Goal: Task Accomplishment & Management: Complete application form

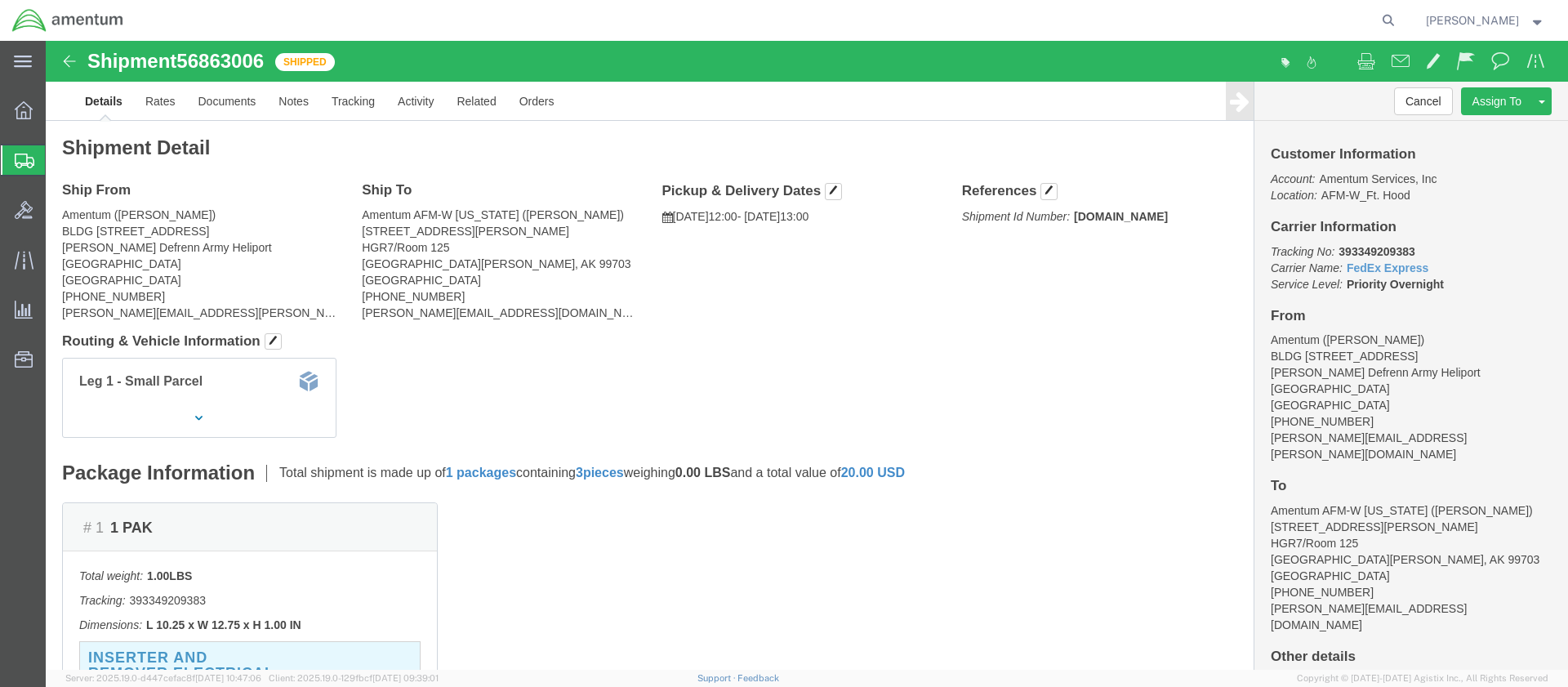
click at [0, 0] on span "Create Shipment" at bounding box center [0, 0] width 0 height 0
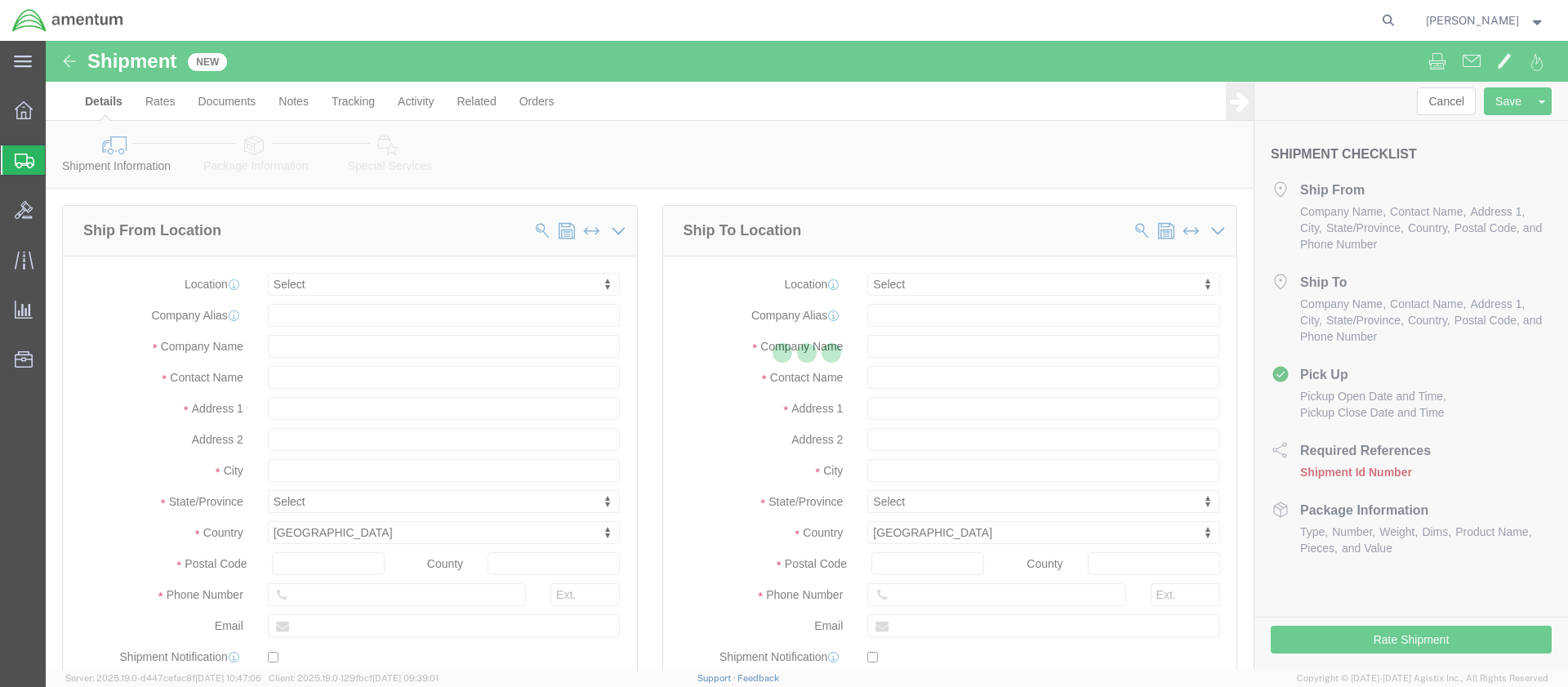
select select
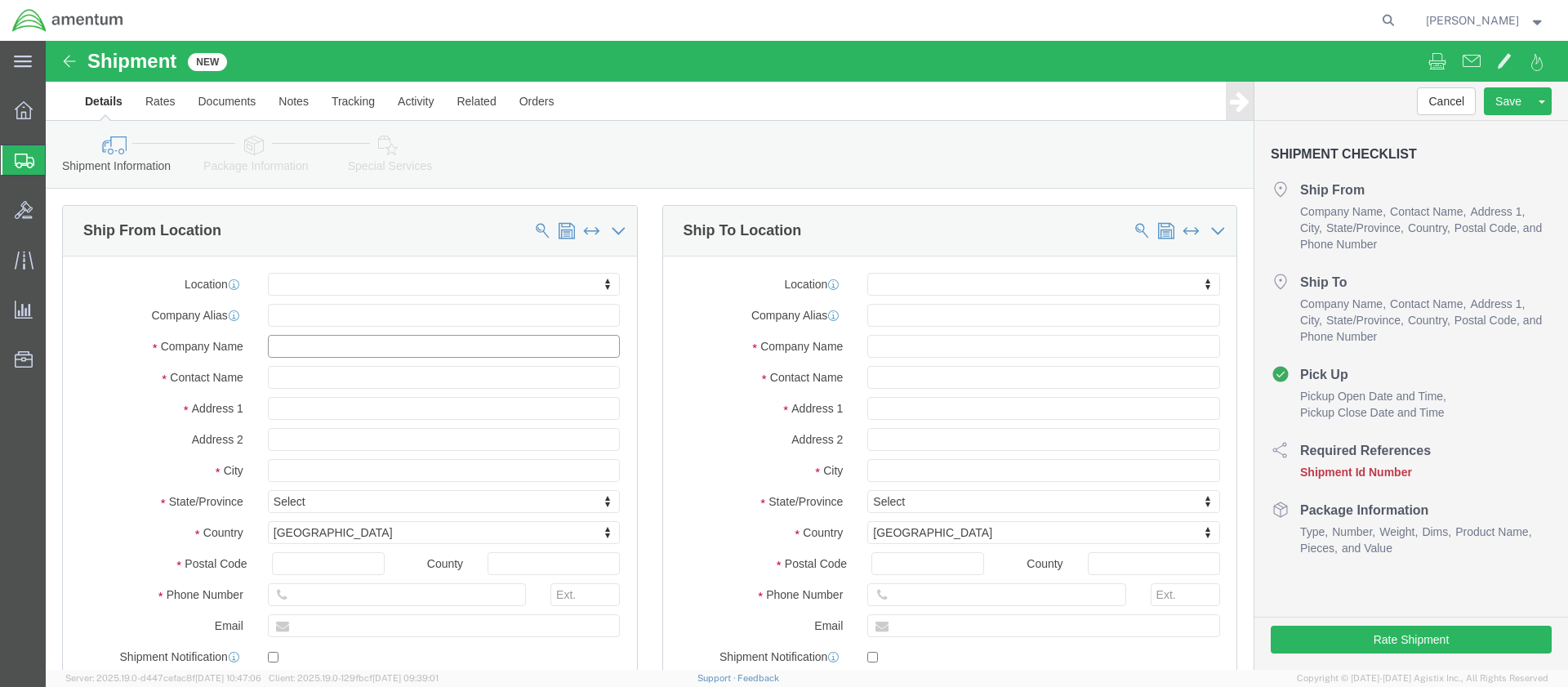
click input "text"
type input "1ACB"
type input "CW5 [PERSON_NAME]"
click input "text"
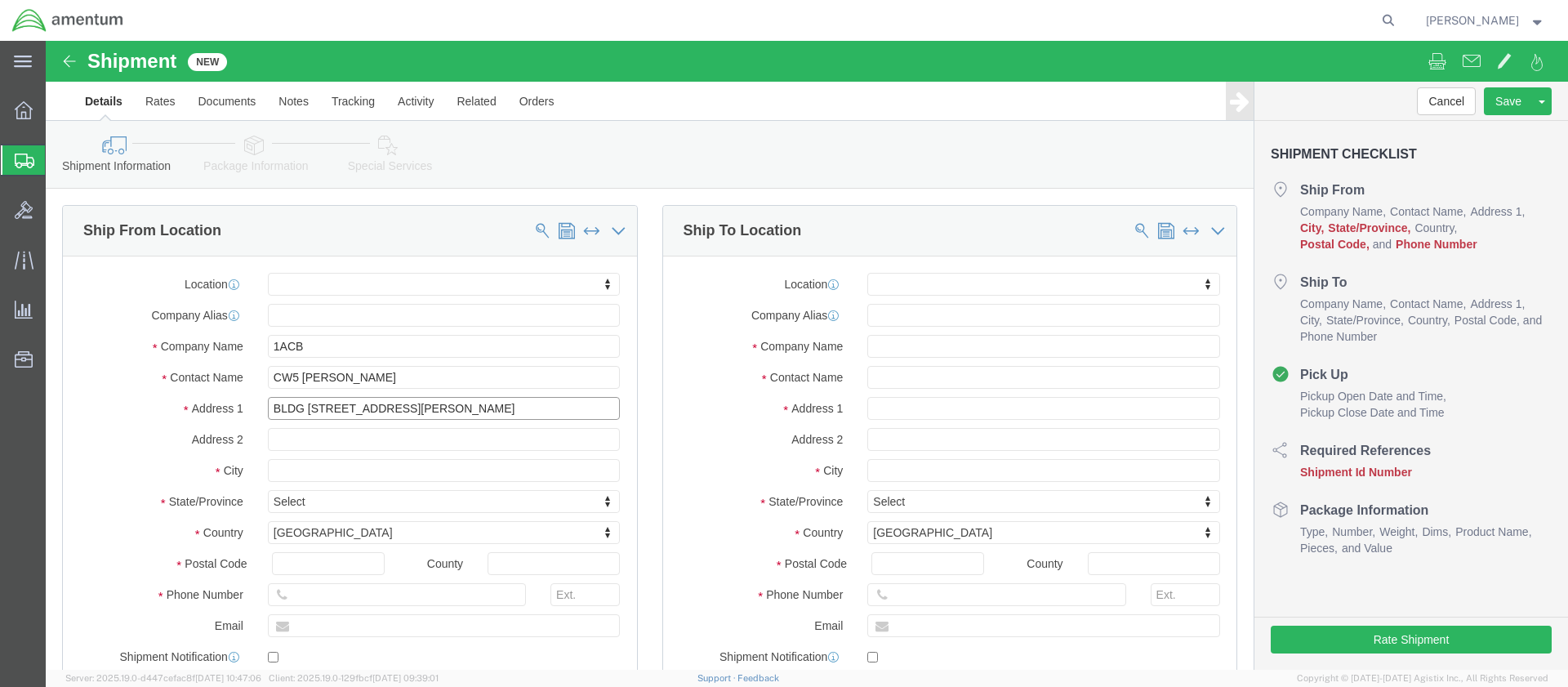
type input "BLDG [STREET_ADDRESS][PERSON_NAME]"
click input "text"
select select
type input "Ft Hood"
click label "City"
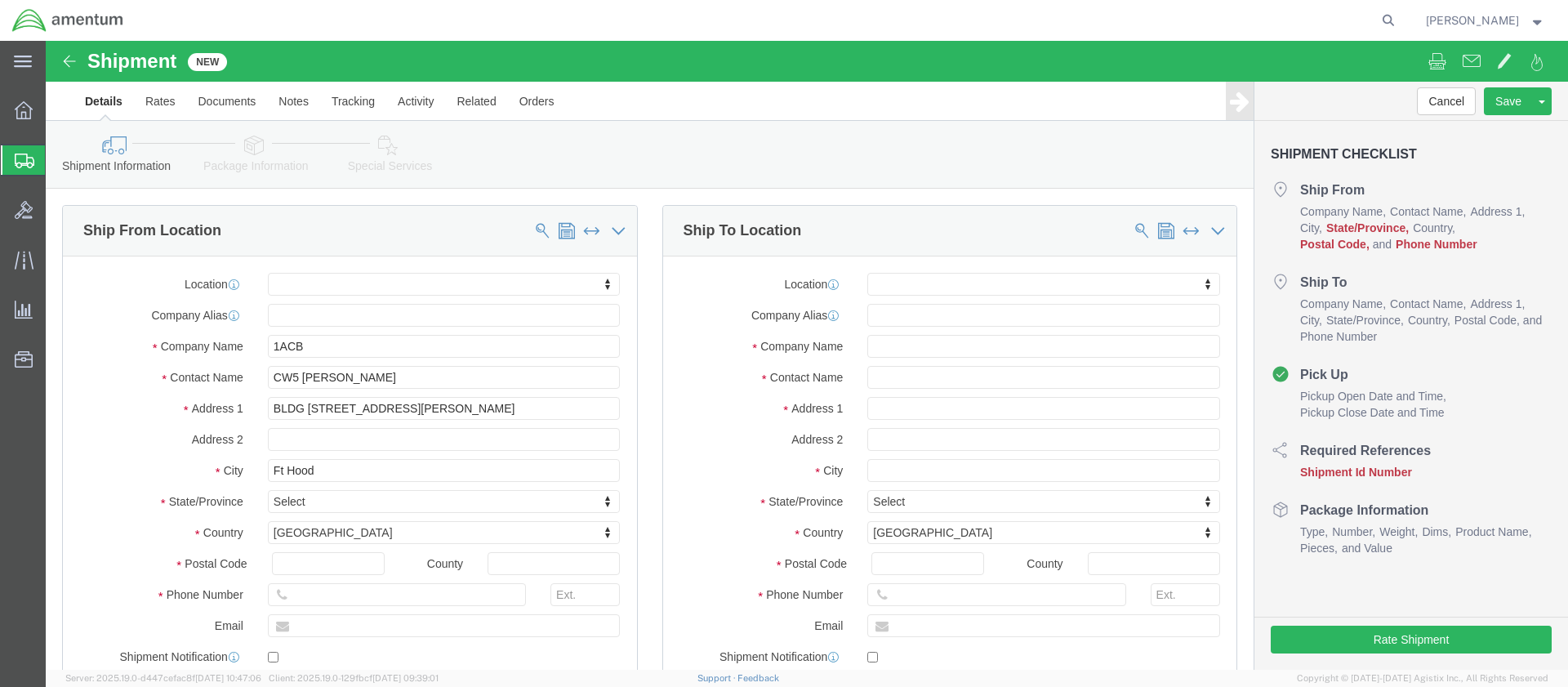
click body "Shipment New Details Rates Documents Notes Tracking Activity Related Orders Can…"
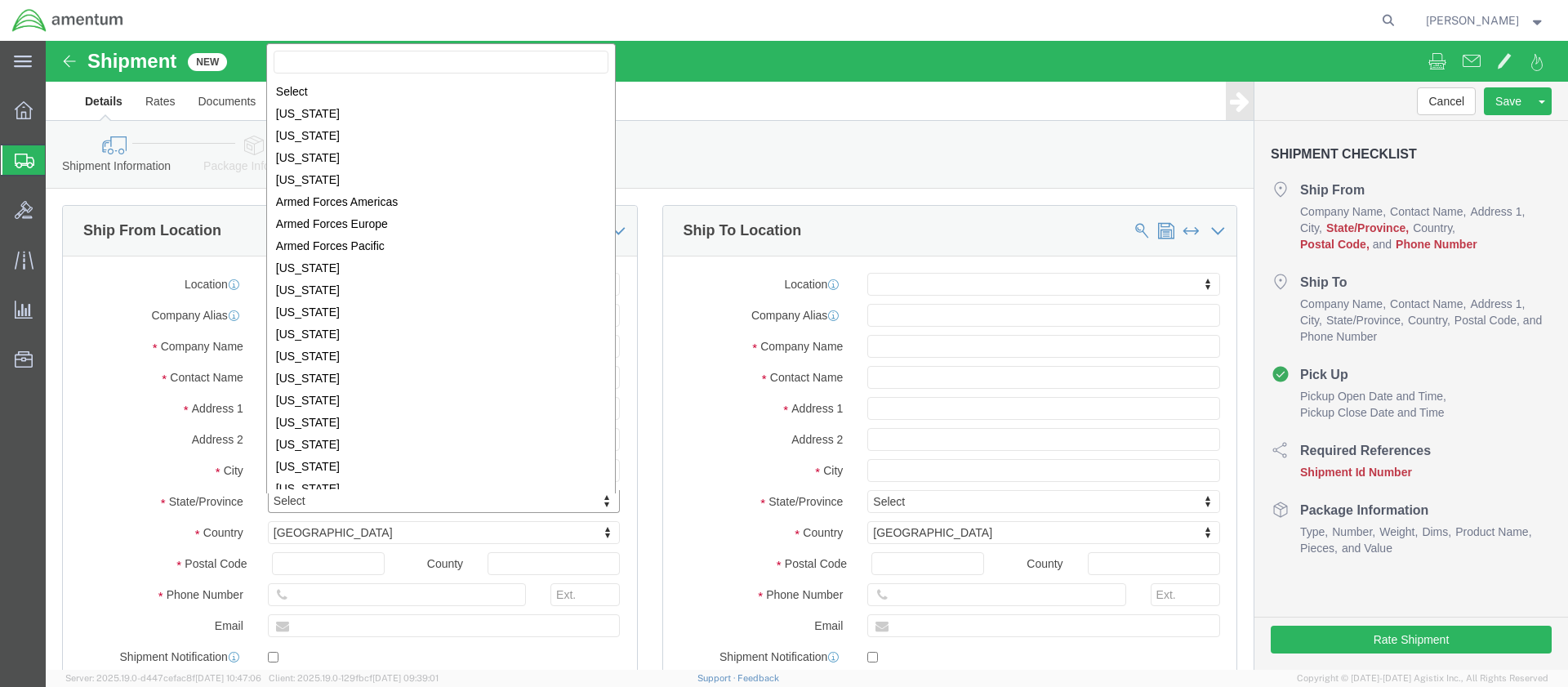
select select
select select "[GEOGRAPHIC_DATA]"
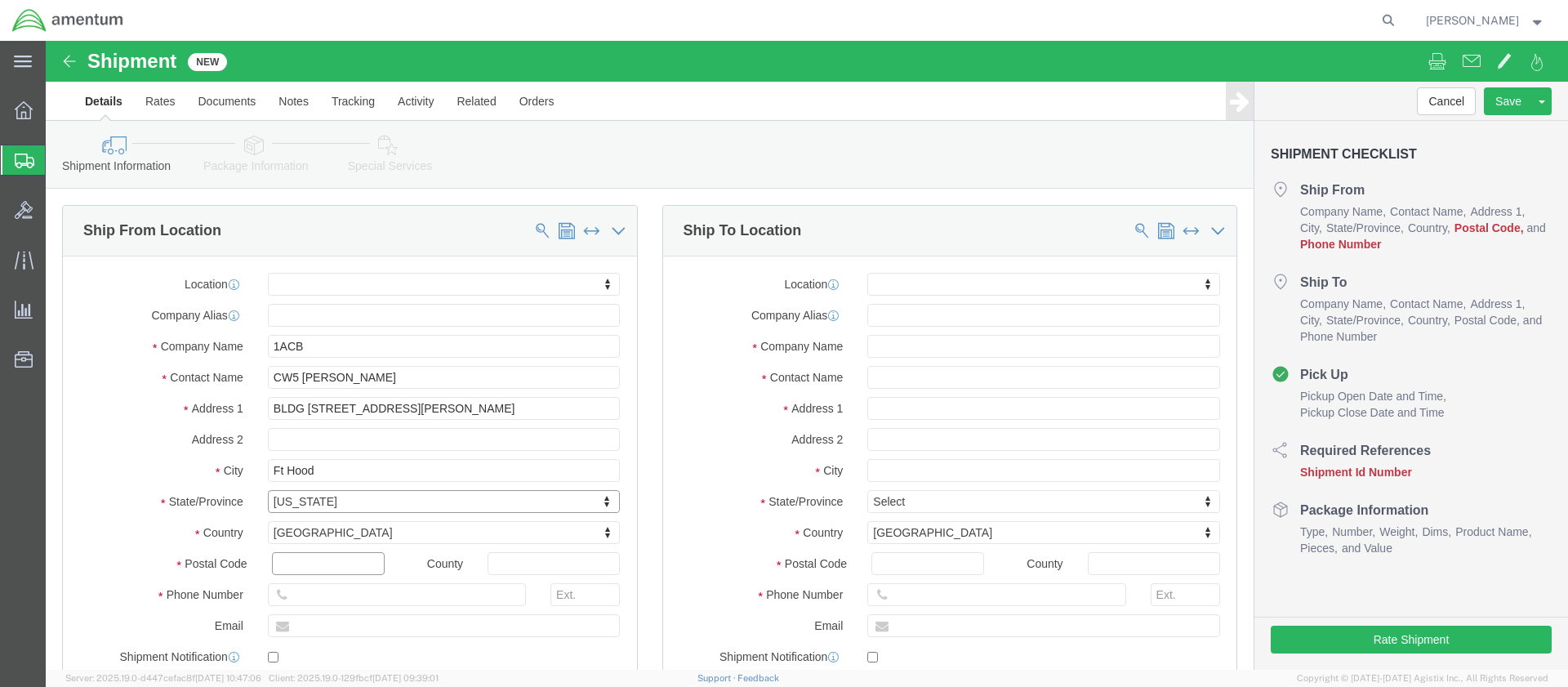
click input "text"
type input "76544"
select select
click input "text"
type input "[PHONE_NUMBER]"
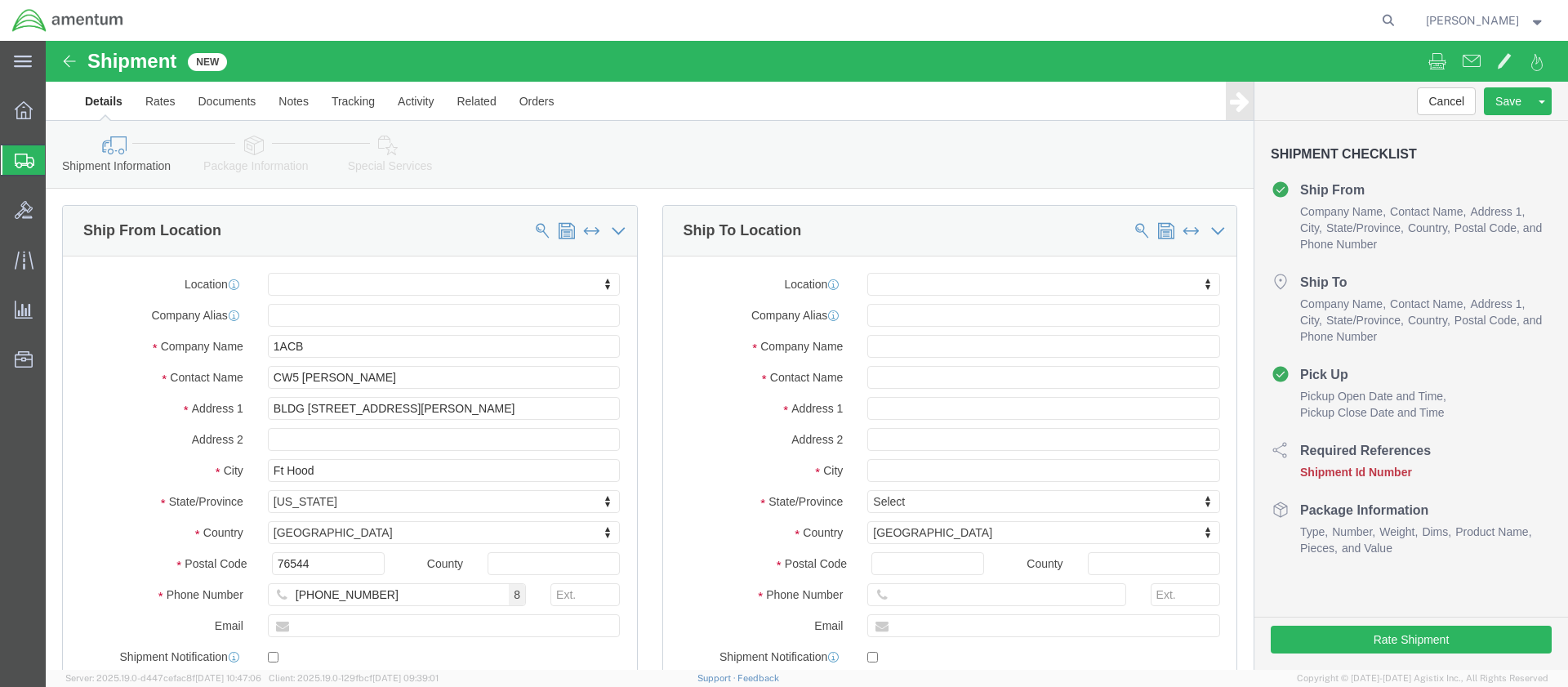
click div "Location My Profile Location [PHONE_NUMBER] [PHONE_NUMBER] [PHONE_NUMBER] [PHON…"
click input "text"
type input "Redstone"
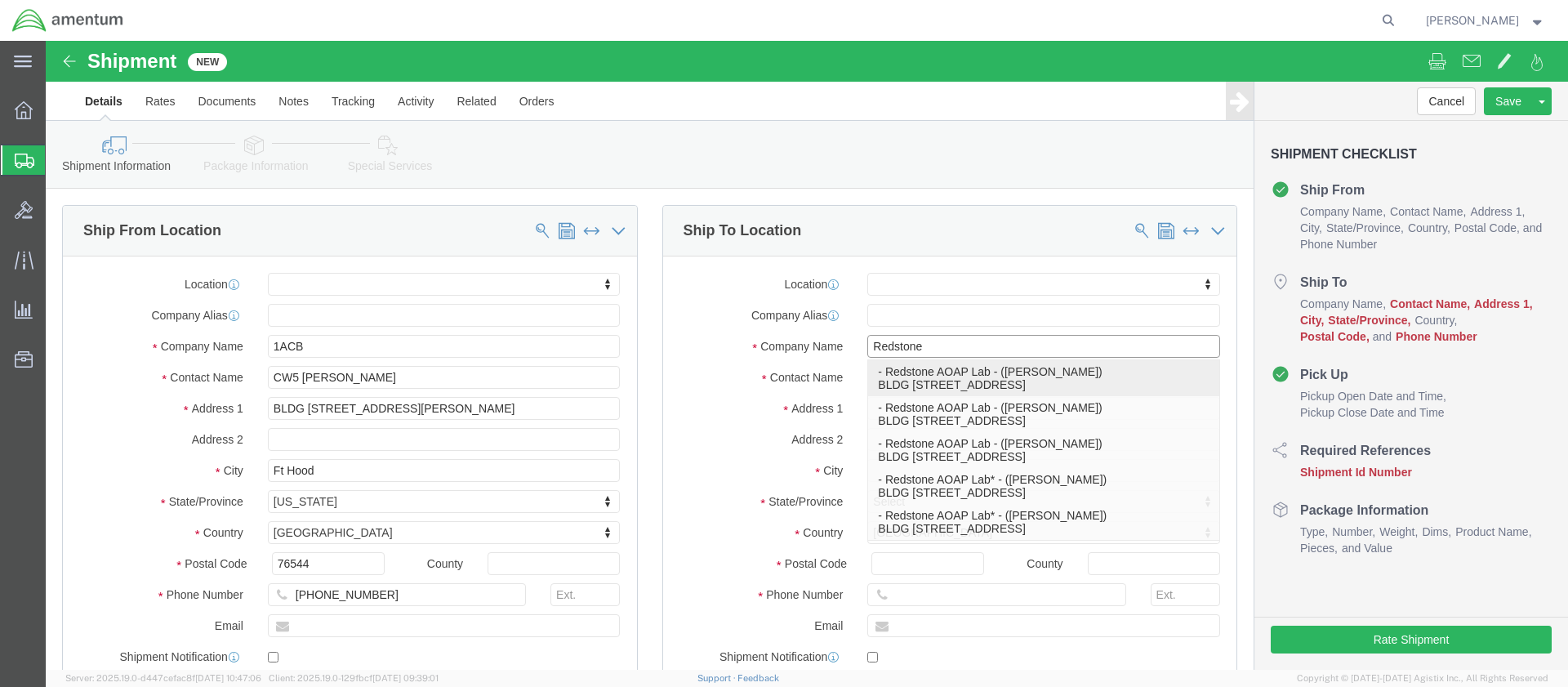
click p "- Redstone AOAP Lab - ([PERSON_NAME]) BLDG [STREET_ADDRESS]"
select select
type input "BLDG [STREET_ADDRESS]"
type input "35898"
type input "[PHONE_NUMBER]"
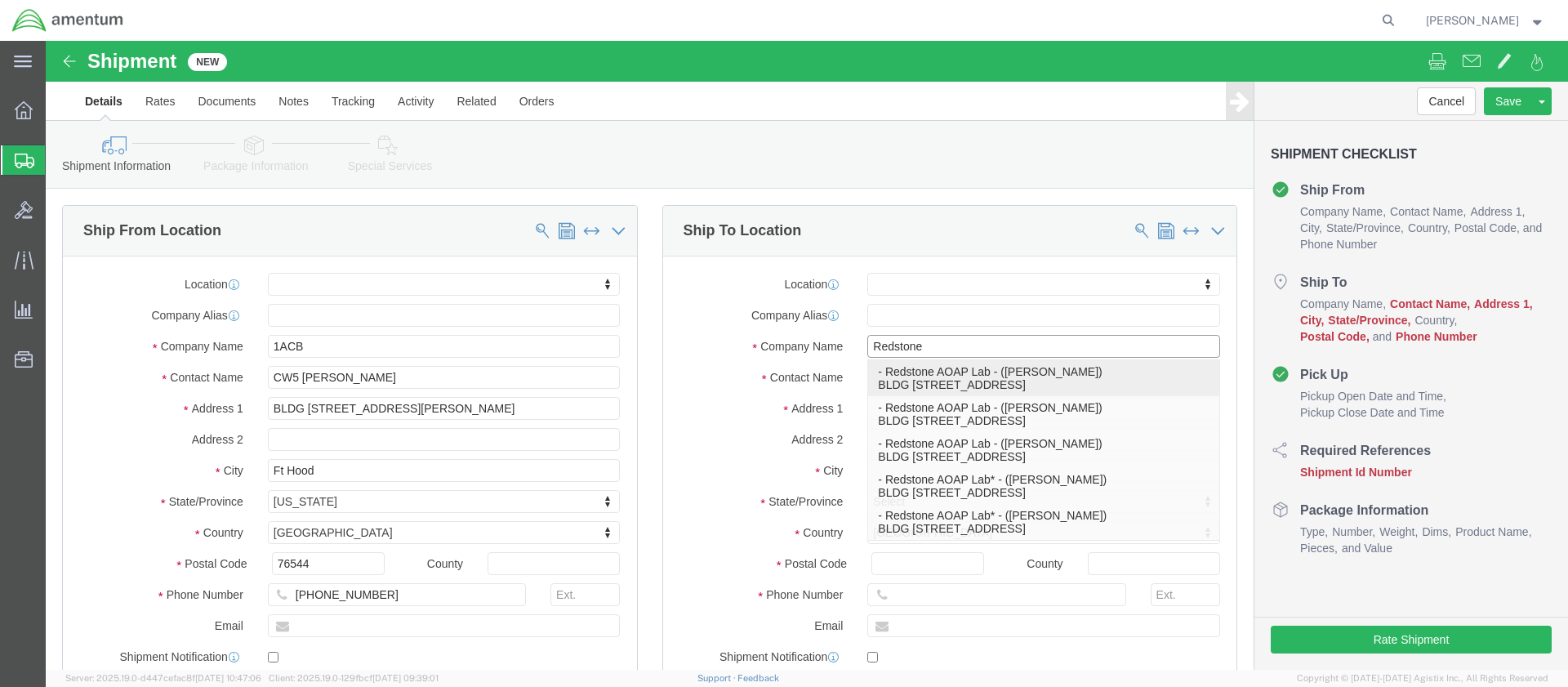
type input "Redstone AOAP Lab"
type input "[PERSON_NAME]"
type input "Redstone Arsenal"
select select "AL"
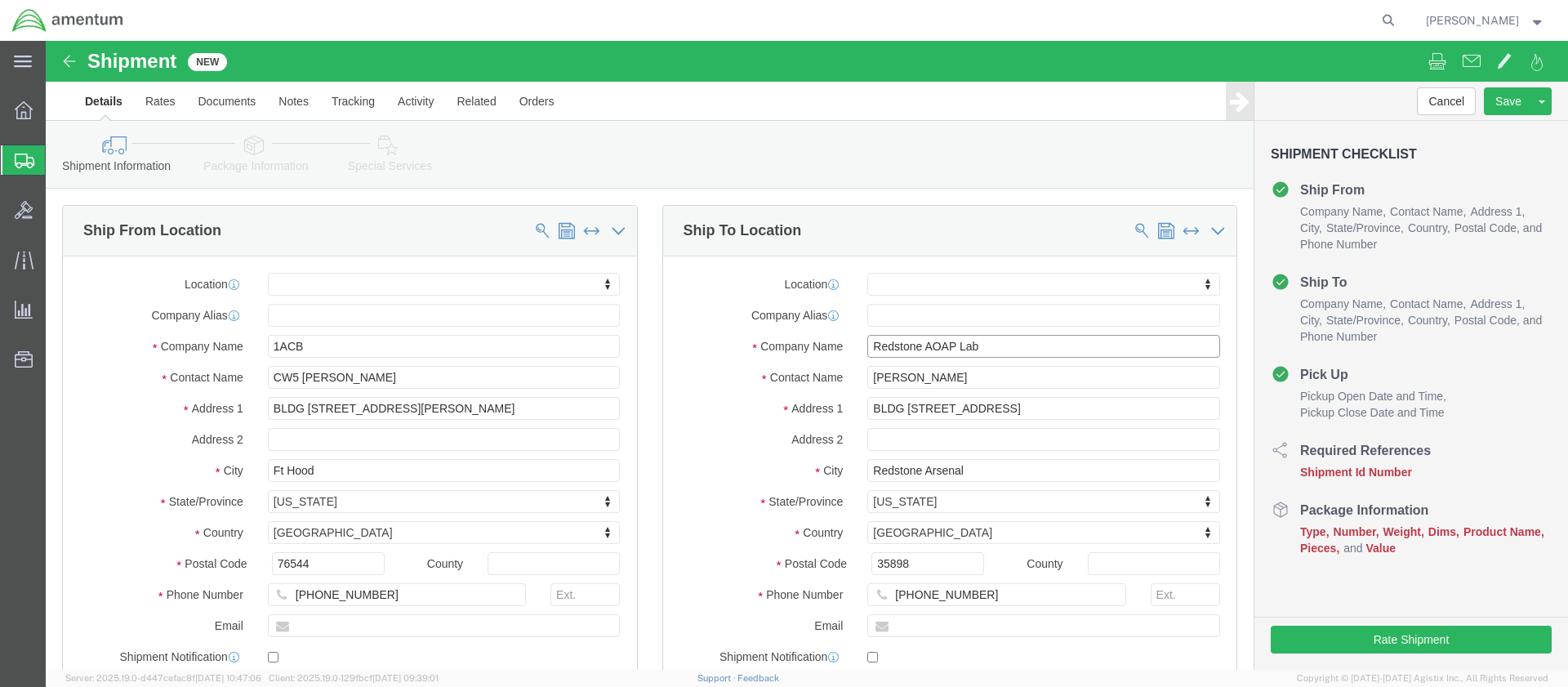
type input "Redstone AOAP Lab"
drag, startPoint x: 933, startPoint y: 559, endPoint x: 842, endPoint y: 553, distance: 91.2
click input "[PHONE_NUMBER]"
type input "[PHONE_NUMBER]"
click div "[DATE] 1:00 PM"
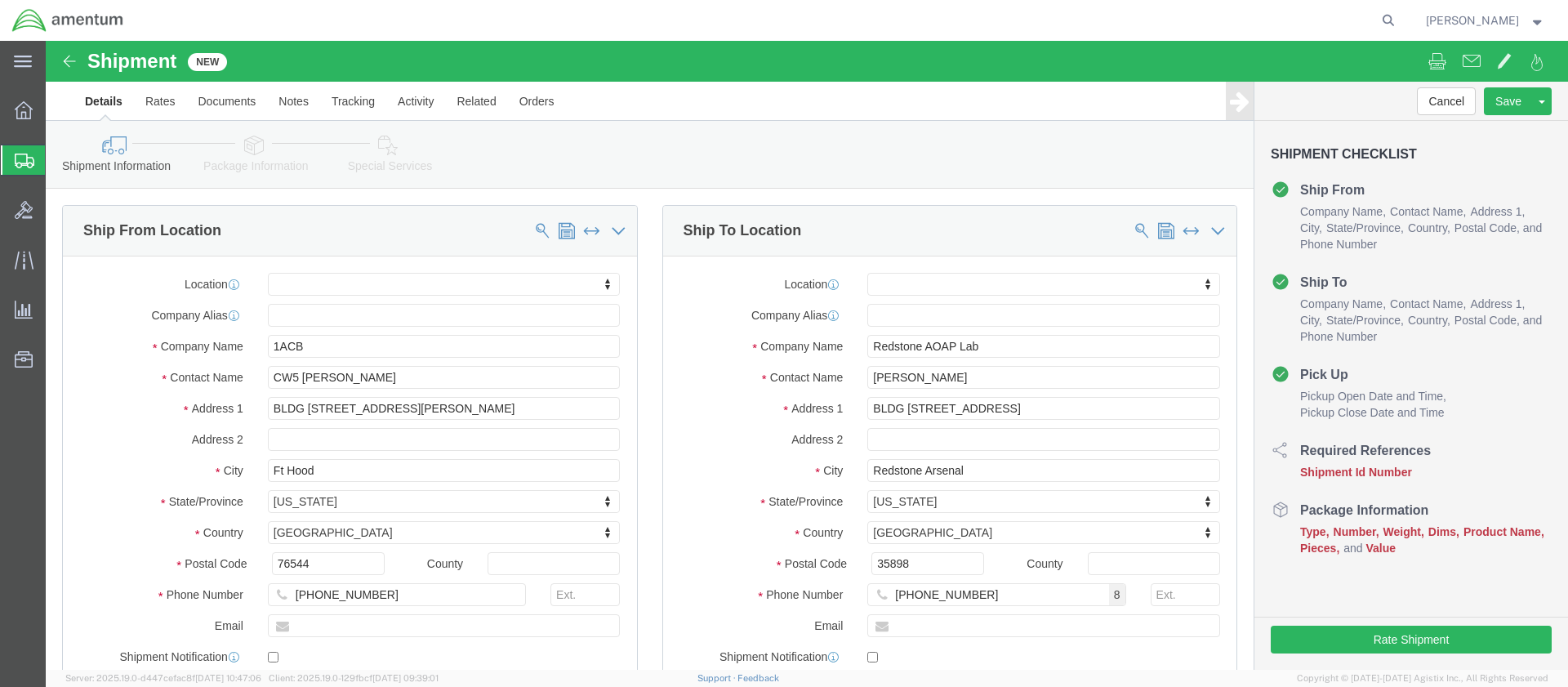
scroll to position [774, 0]
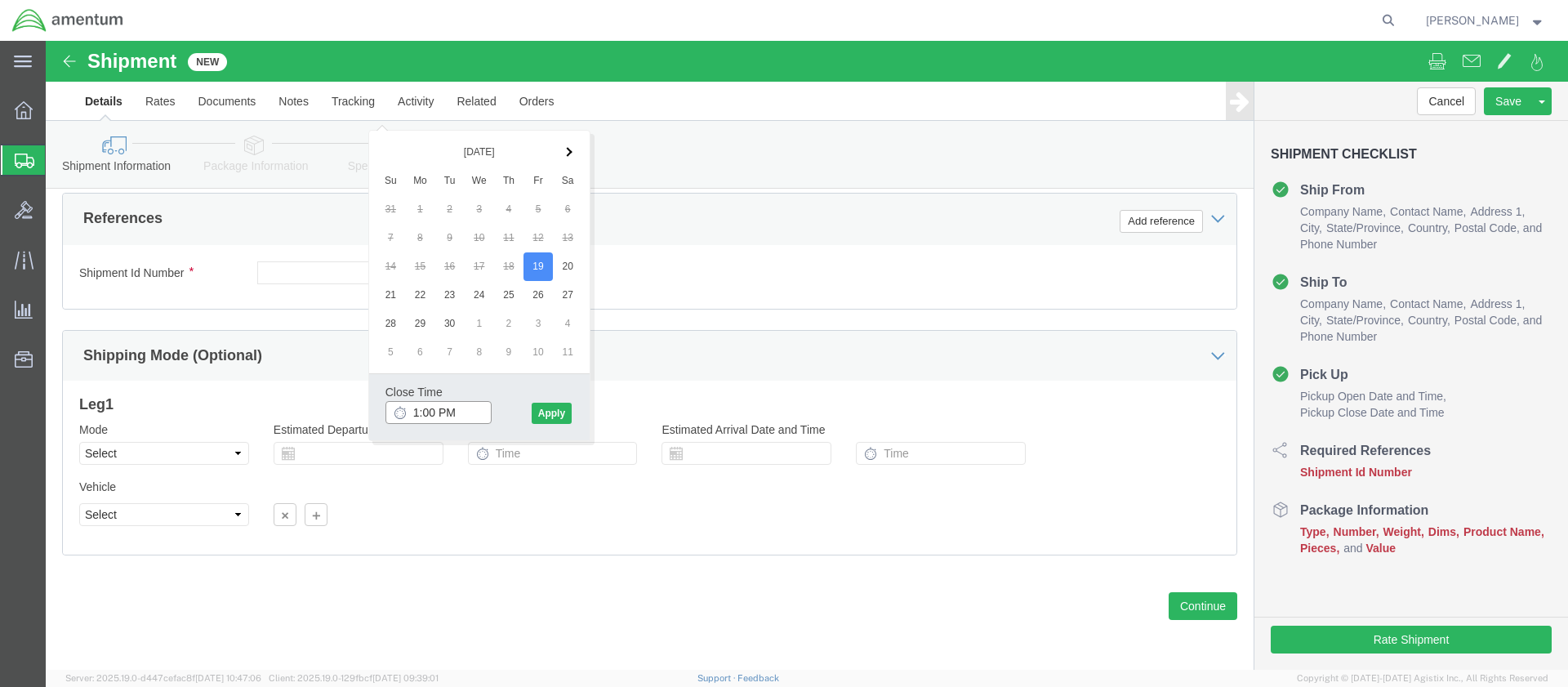
type input "3:00 PM"
click button "Apply"
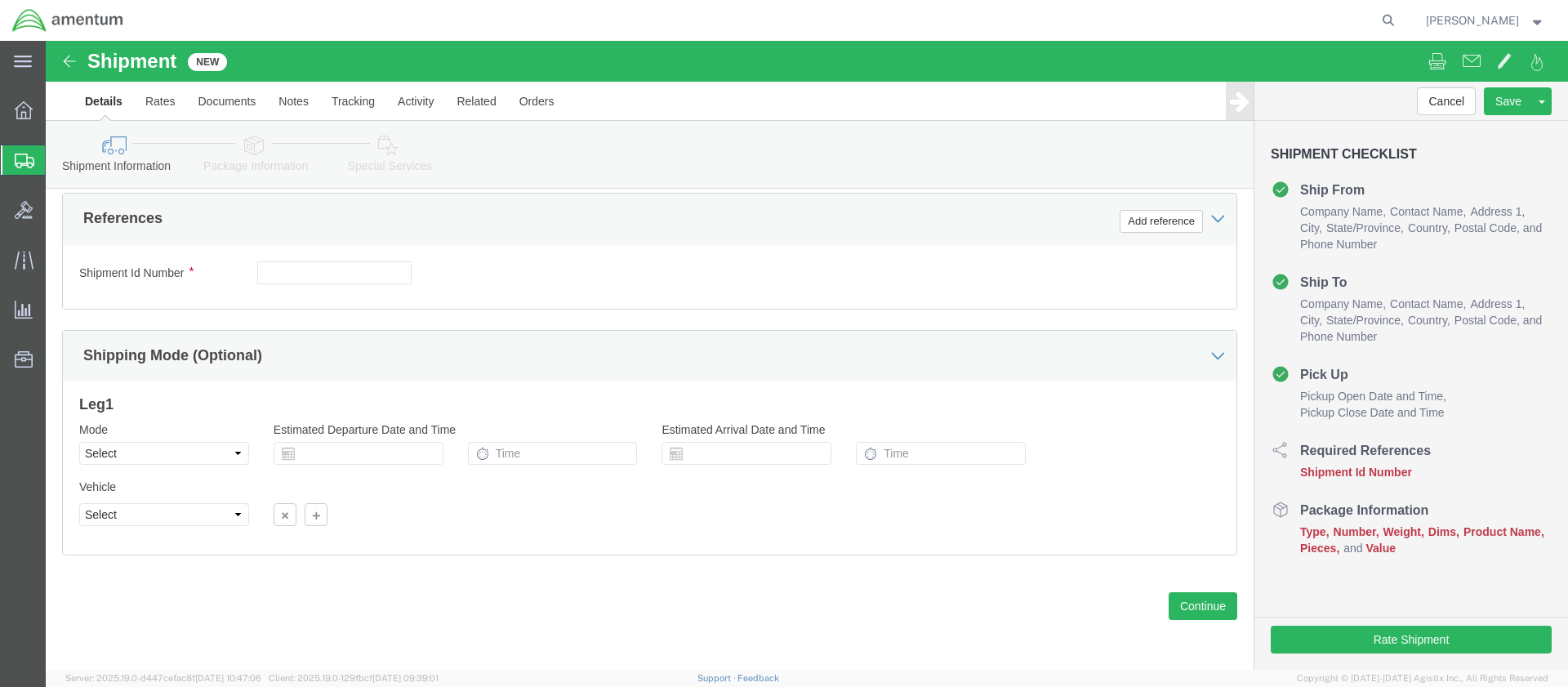
scroll to position [572, 0]
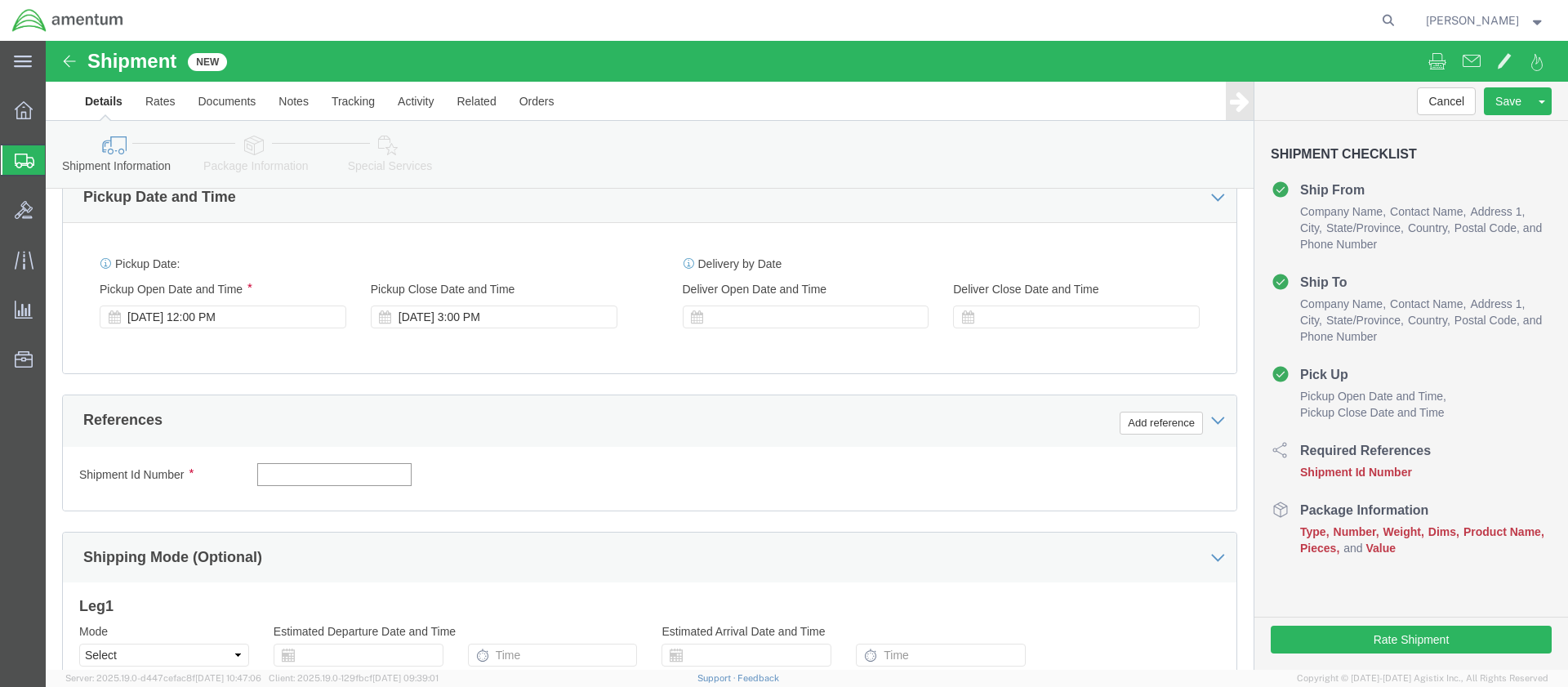
click input "text"
paste input "4999.R.2521.BC.AZ.0K.CAVA.00"
type input "4999.R.2521.BC.AZ.0K.CAVA.00"
click button "Continue"
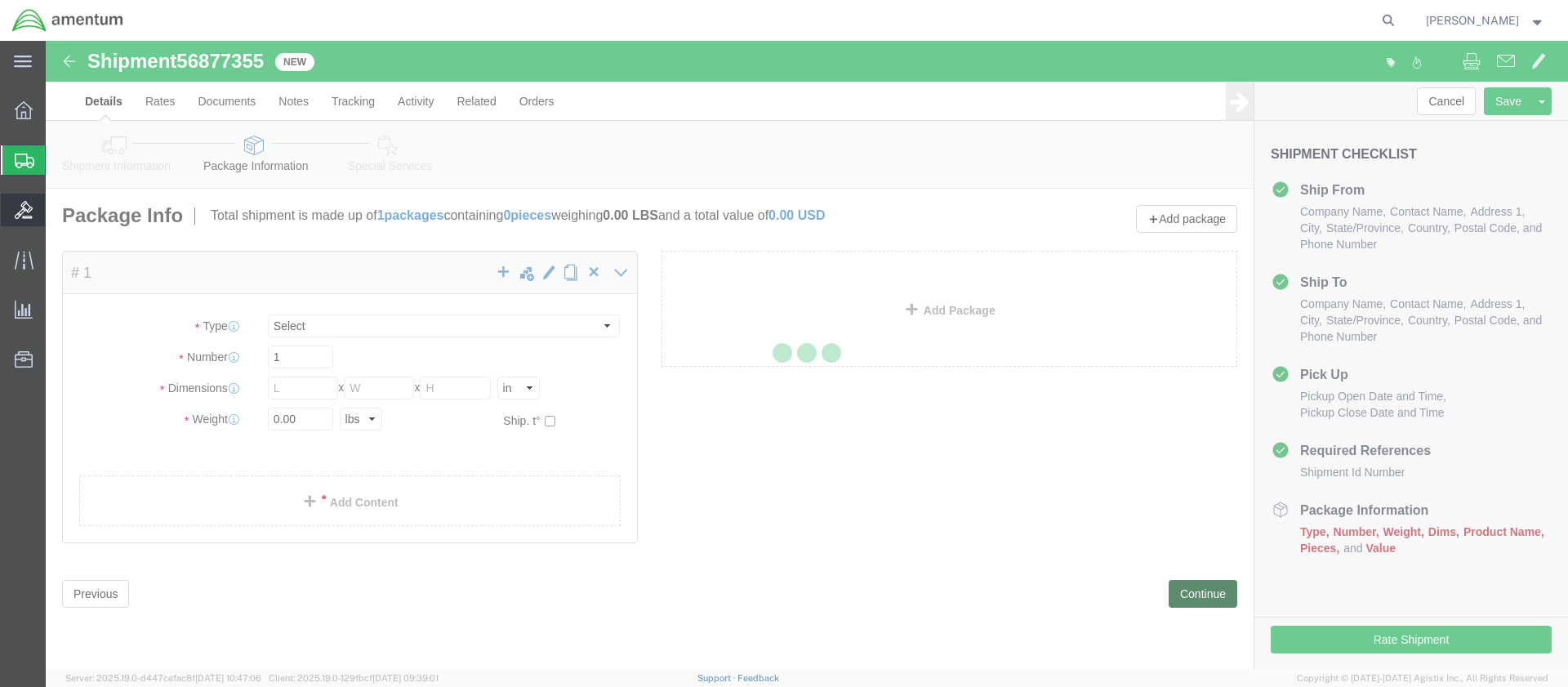
select select "CBOX"
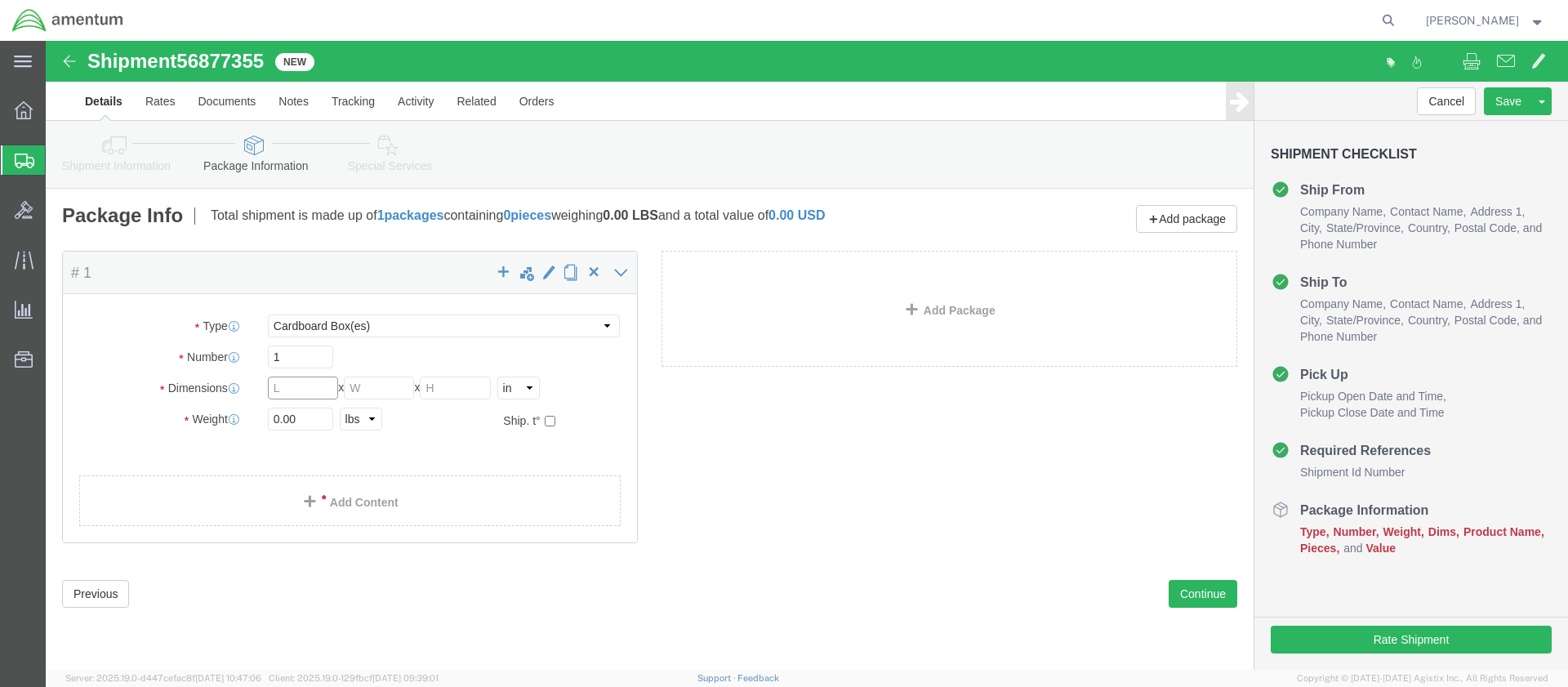
click input "text"
type input "12"
type input "9"
type input "4.5"
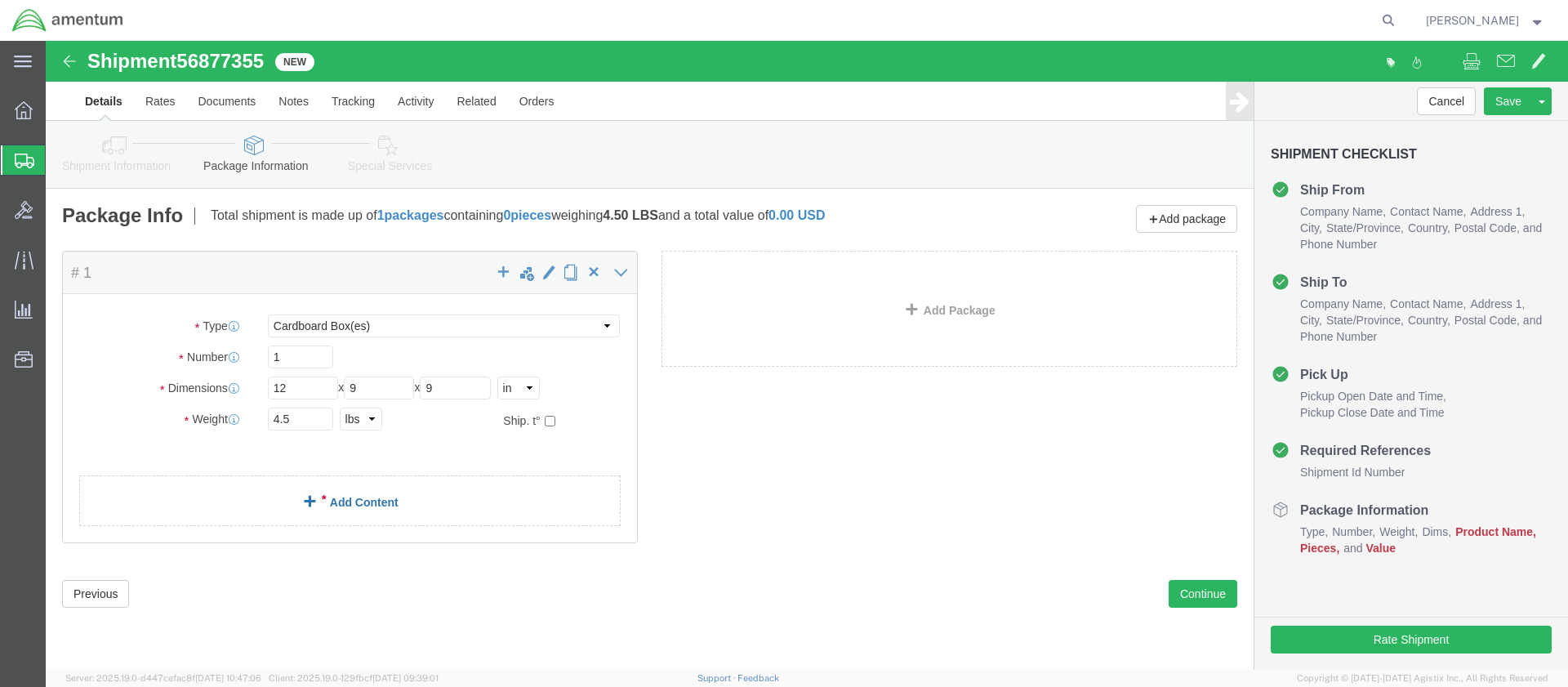
click link "Add Content"
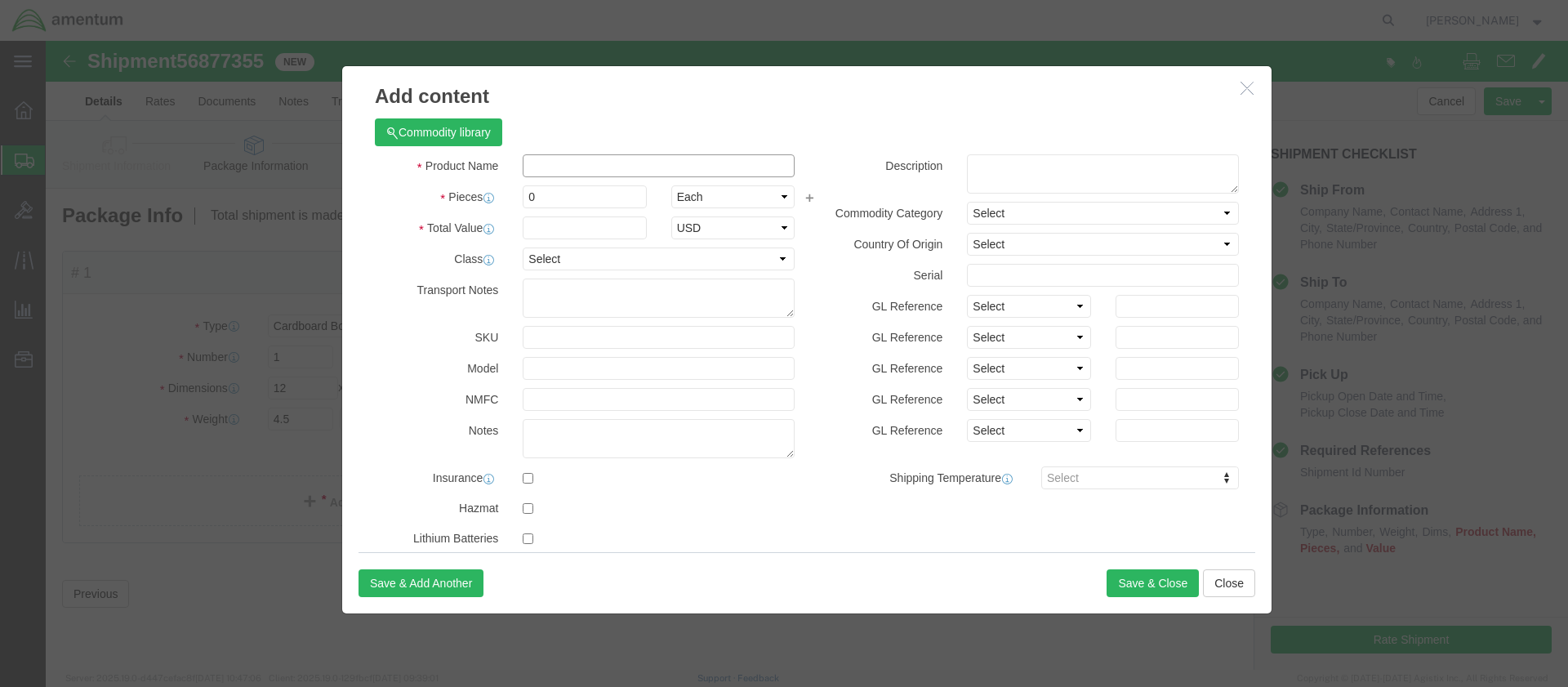
click input "text"
drag, startPoint x: 557, startPoint y: 126, endPoint x: 472, endPoint y: 126, distance: 85.0
click div "Oil Samples"
type input "Oil Samples"
click textarea
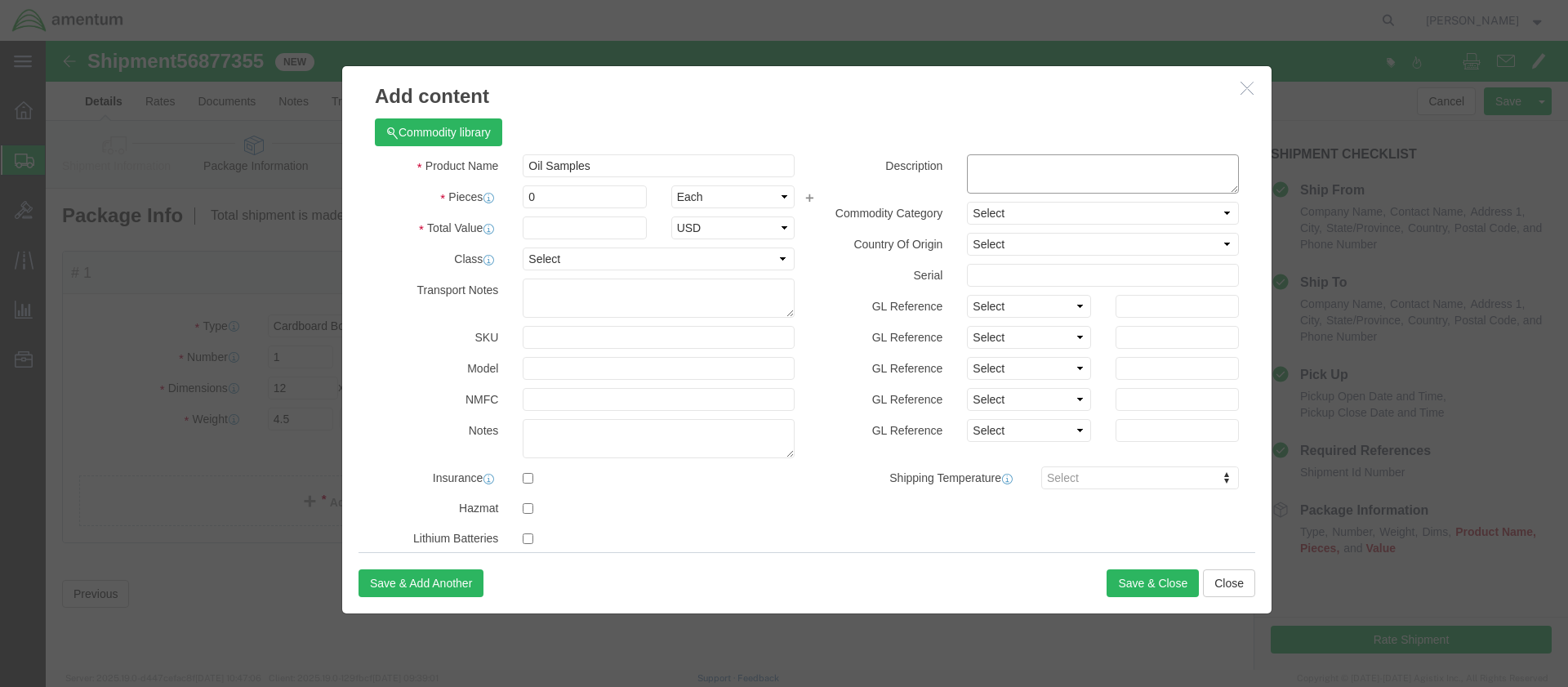
paste textarea "Oil Samples"
type textarea "Oil Samples"
drag, startPoint x: 493, startPoint y: 151, endPoint x: 472, endPoint y: 151, distance: 21.0
click div "0"
type input "1"
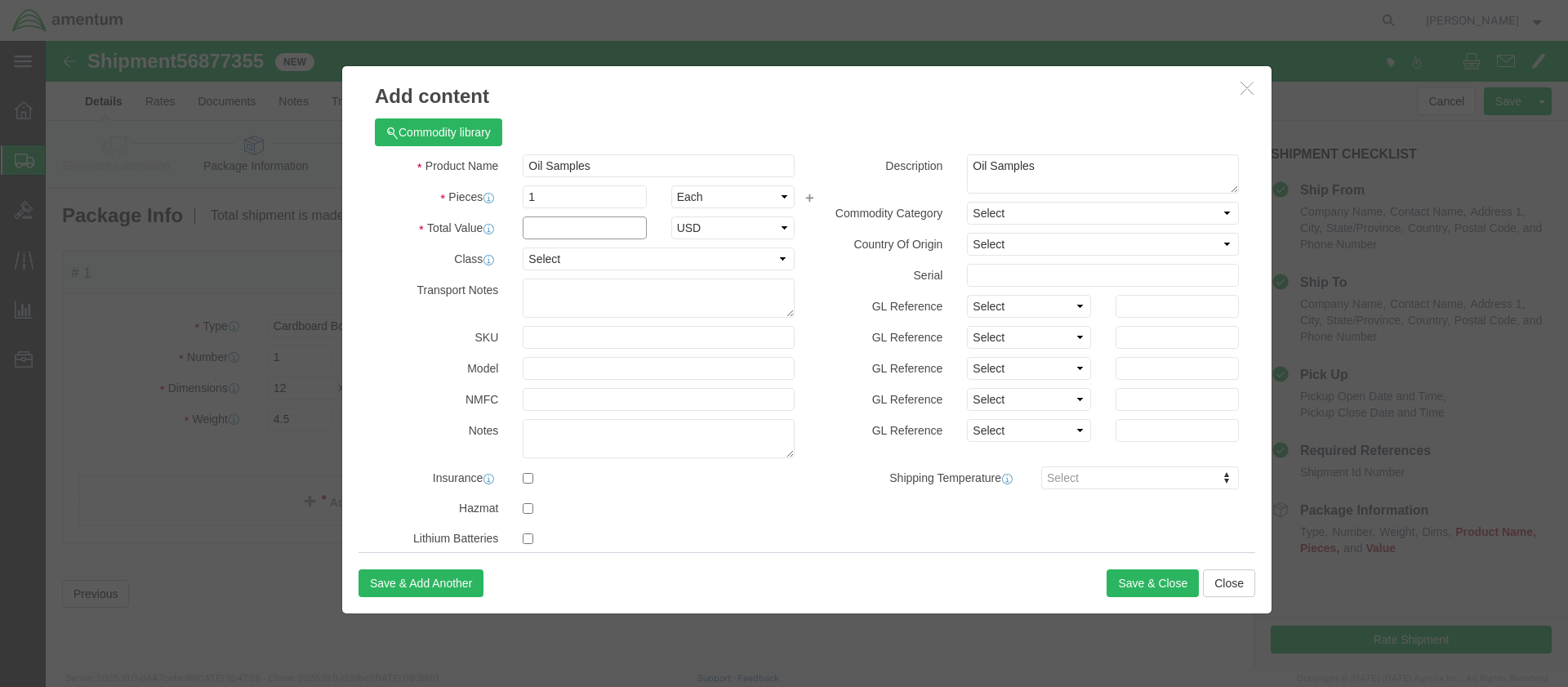
click input "text"
type input "5.00"
select select "50"
select select "US"
click button "Save & Close"
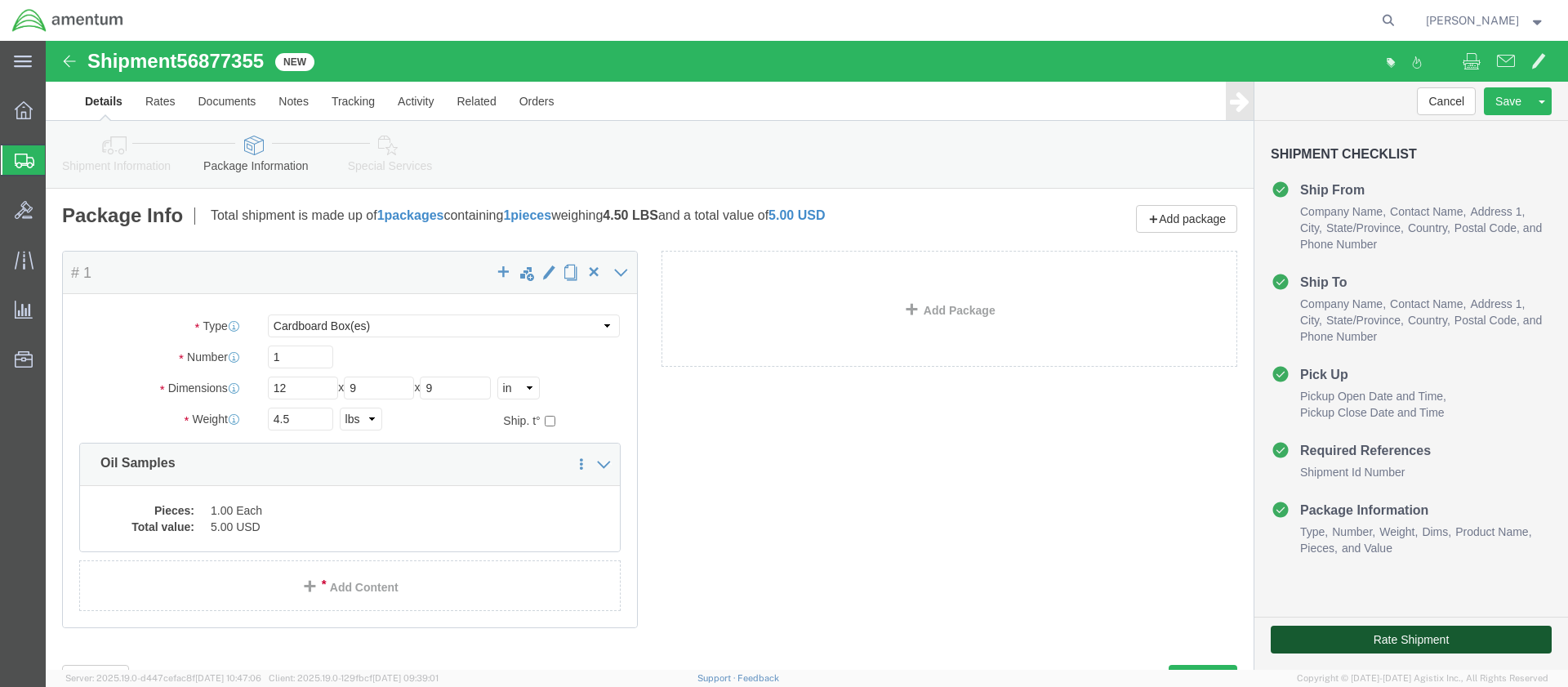
click button "Rate Shipment"
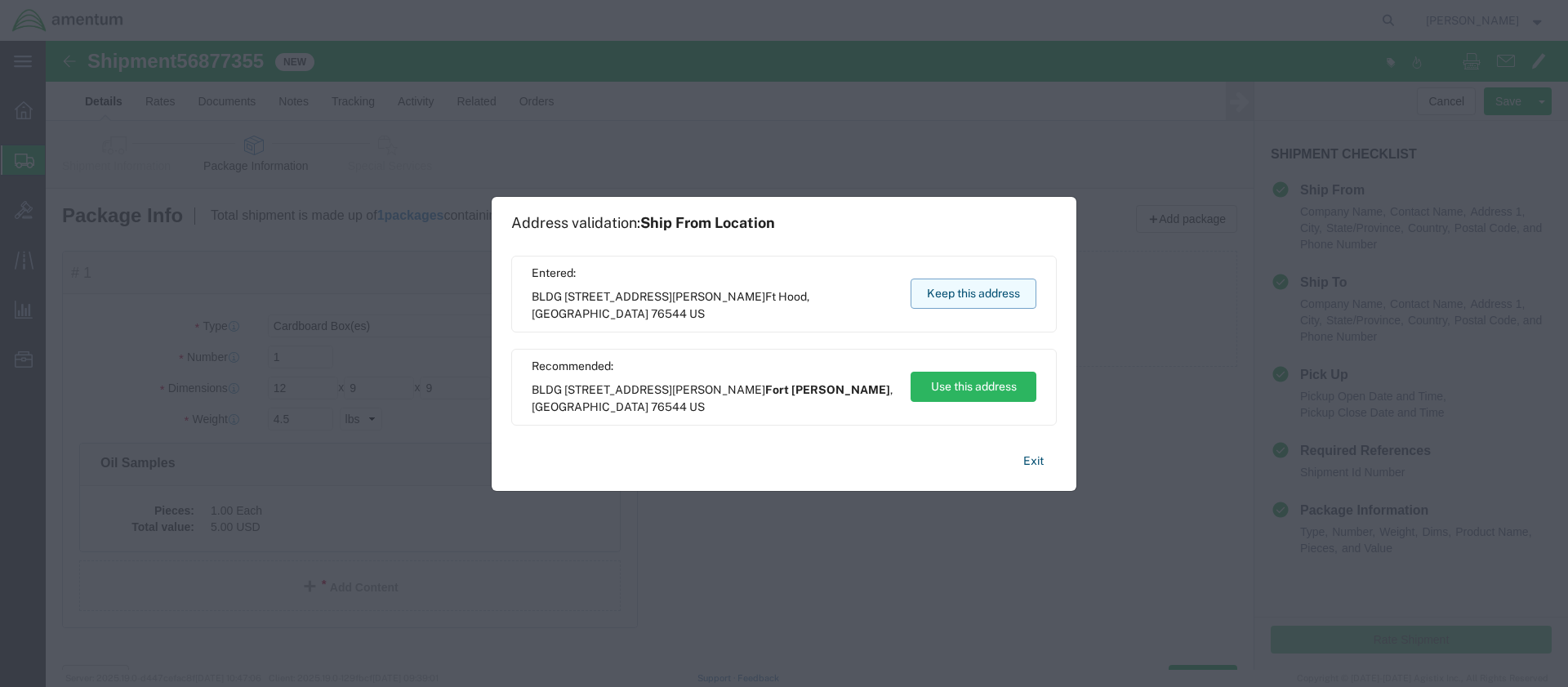
scroll to position [72, 0]
click at [956, 289] on button "Keep this address" at bounding box center [974, 293] width 125 height 30
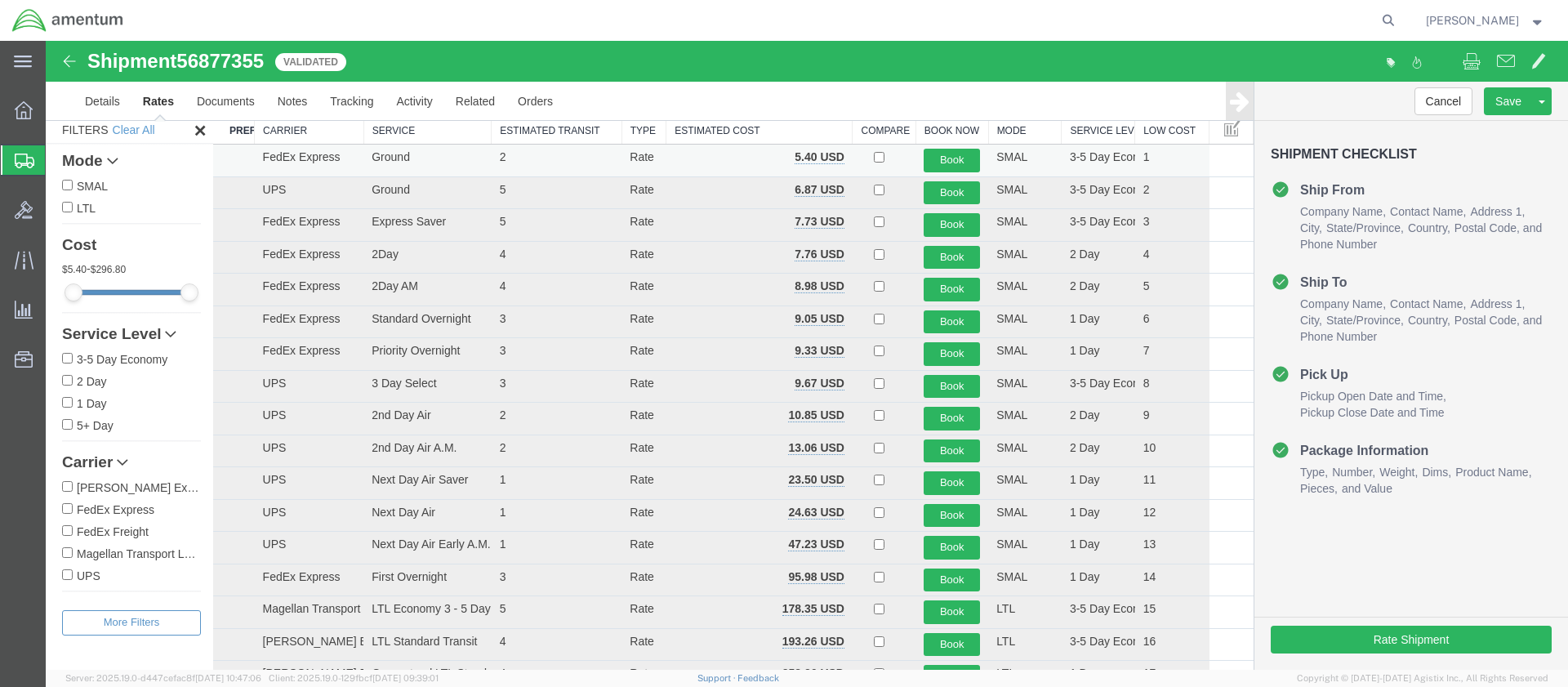
scroll to position [0, 0]
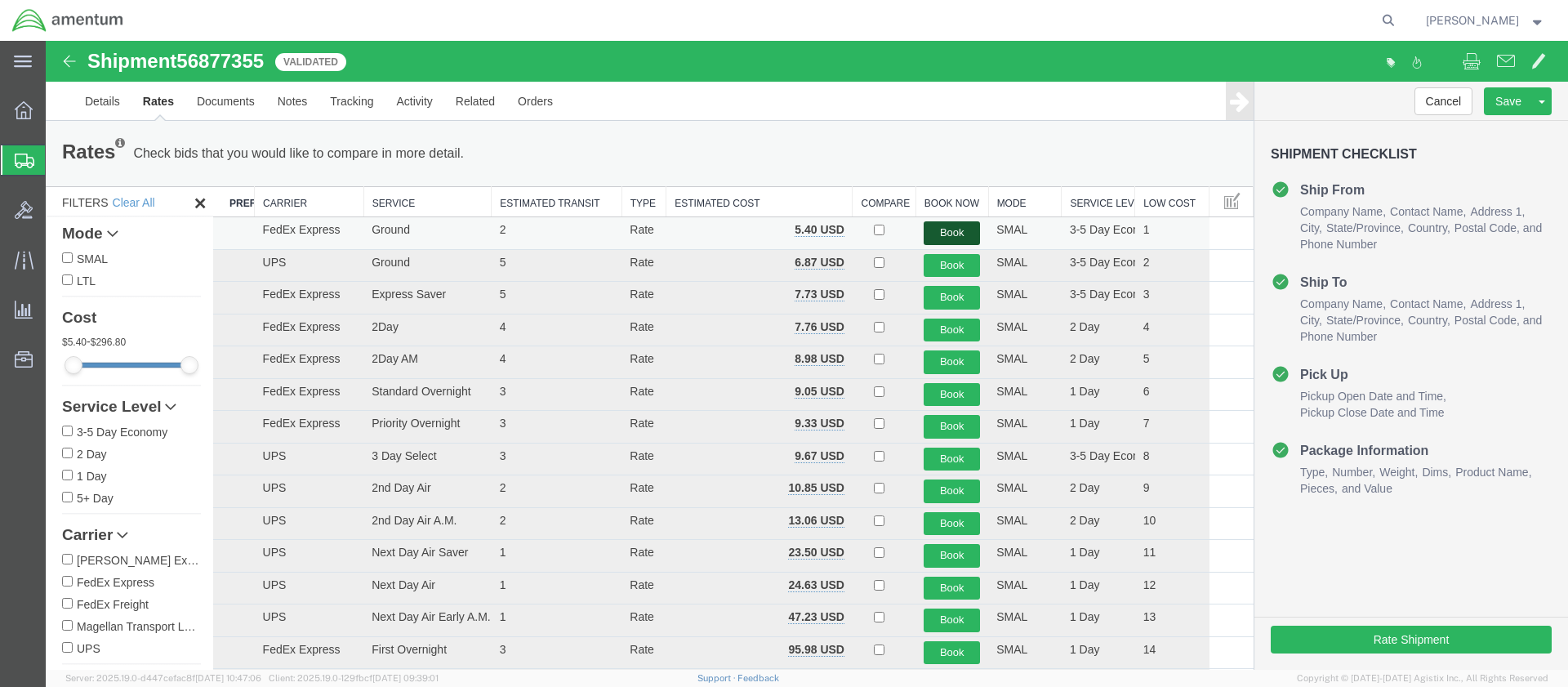
click at [941, 229] on button "Book" at bounding box center [952, 233] width 56 height 24
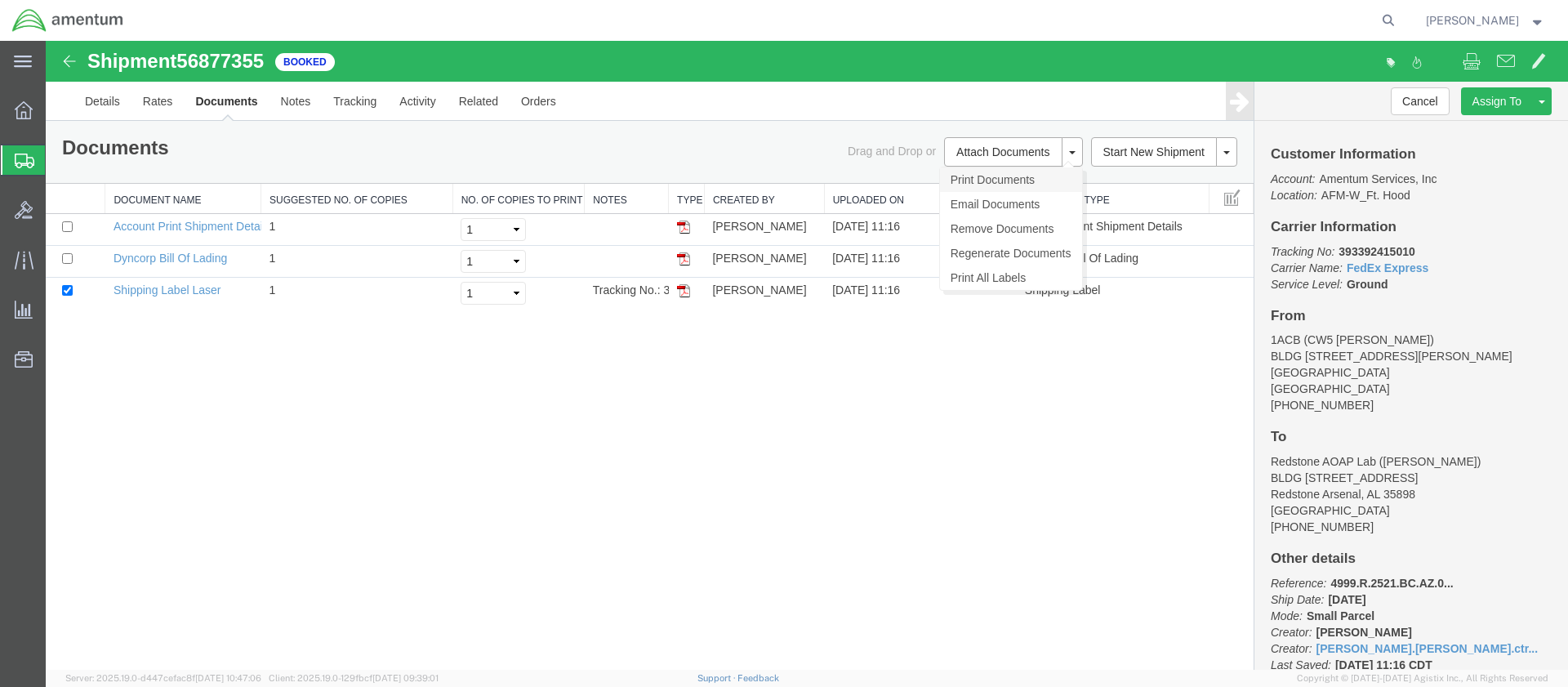
click at [983, 178] on link "Print Documents" at bounding box center [1010, 179] width 142 height 24
